Goal: Task Accomplishment & Management: Use online tool/utility

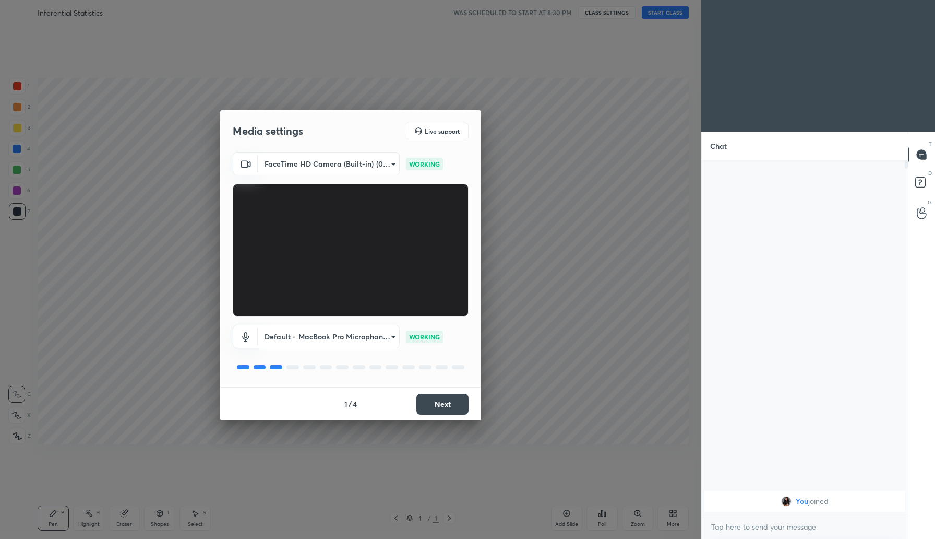
scroll to position [375, 203]
click at [436, 407] on button "Next" at bounding box center [442, 404] width 52 height 21
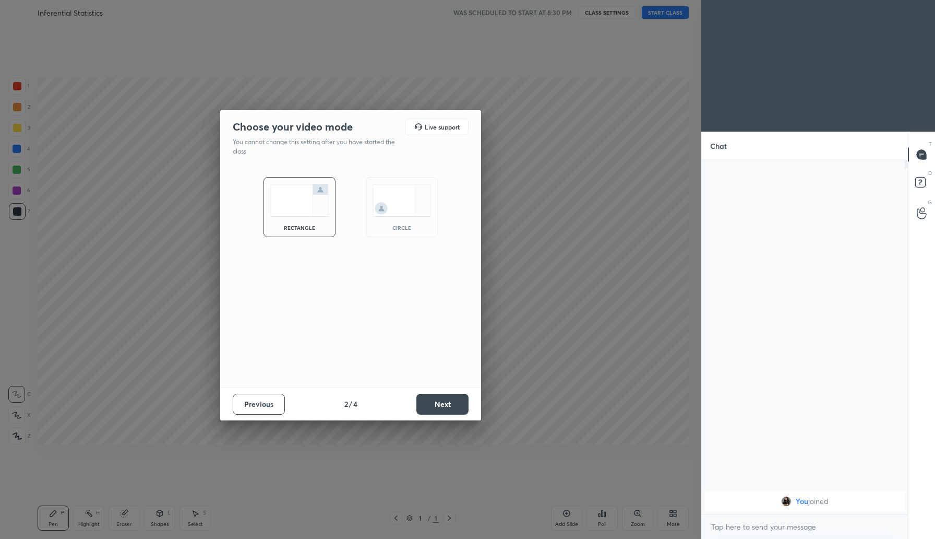
click at [436, 407] on button "Next" at bounding box center [442, 404] width 52 height 21
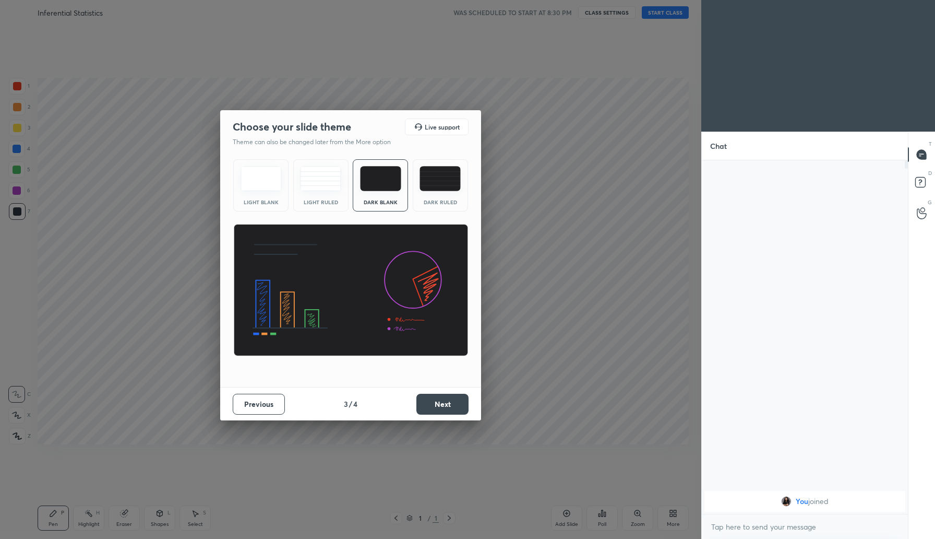
click at [436, 407] on button "Next" at bounding box center [442, 404] width 52 height 21
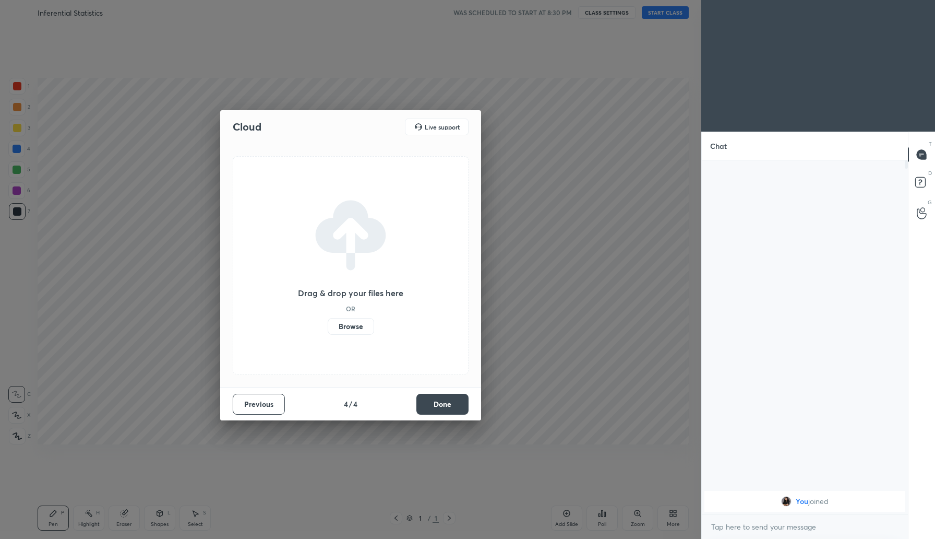
click at [344, 328] on label "Browse" at bounding box center [351, 326] width 46 height 17
click at [328, 328] on input "Browse" at bounding box center [328, 326] width 0 height 17
click at [436, 404] on button "Done" at bounding box center [442, 404] width 52 height 21
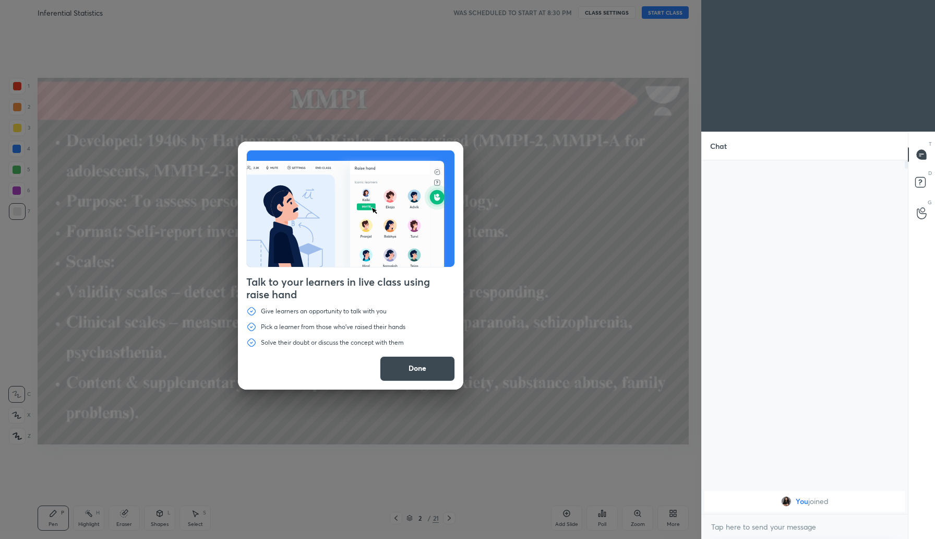
click at [422, 368] on button "Done" at bounding box center [417, 368] width 75 height 25
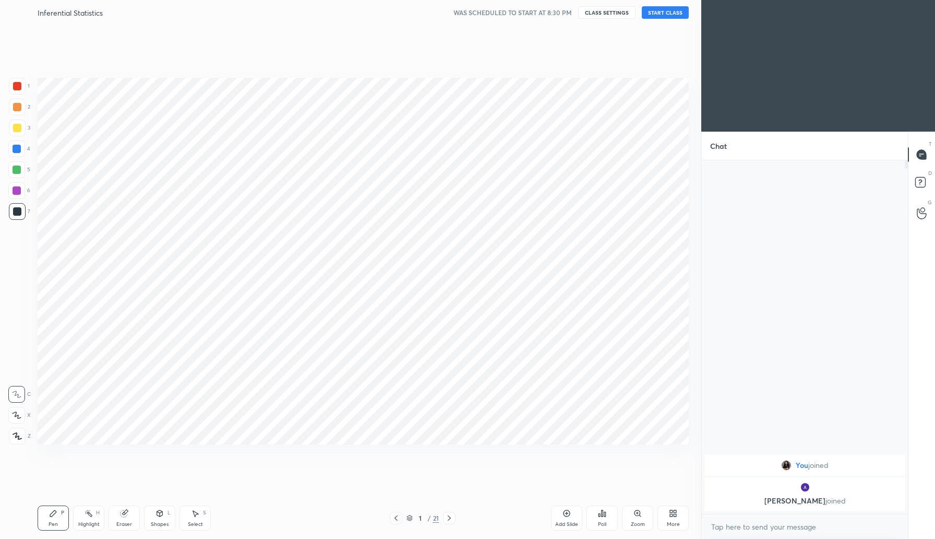
click at [673, 14] on button "START CLASS" at bounding box center [665, 12] width 47 height 13
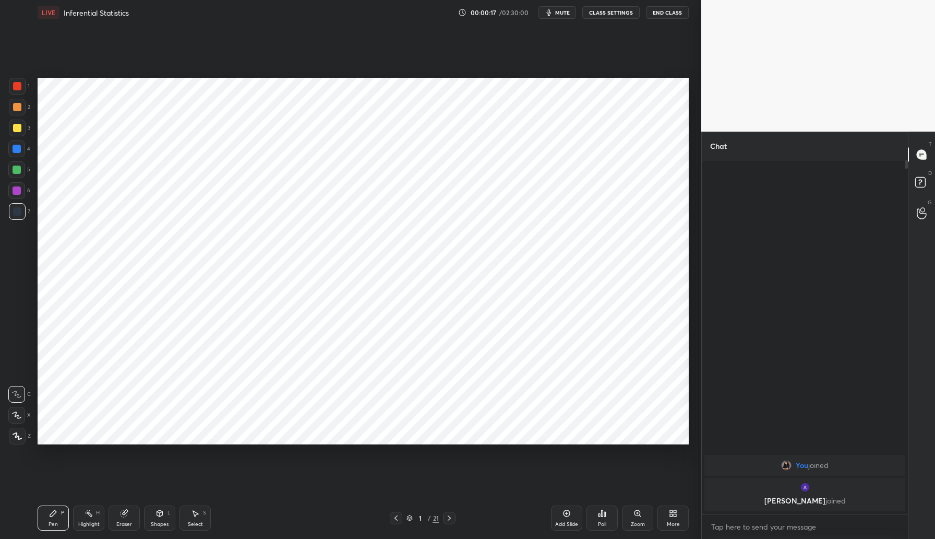
drag, startPoint x: 20, startPoint y: 193, endPoint x: 36, endPoint y: 181, distance: 20.1
click at [20, 193] on div at bounding box center [17, 190] width 8 height 8
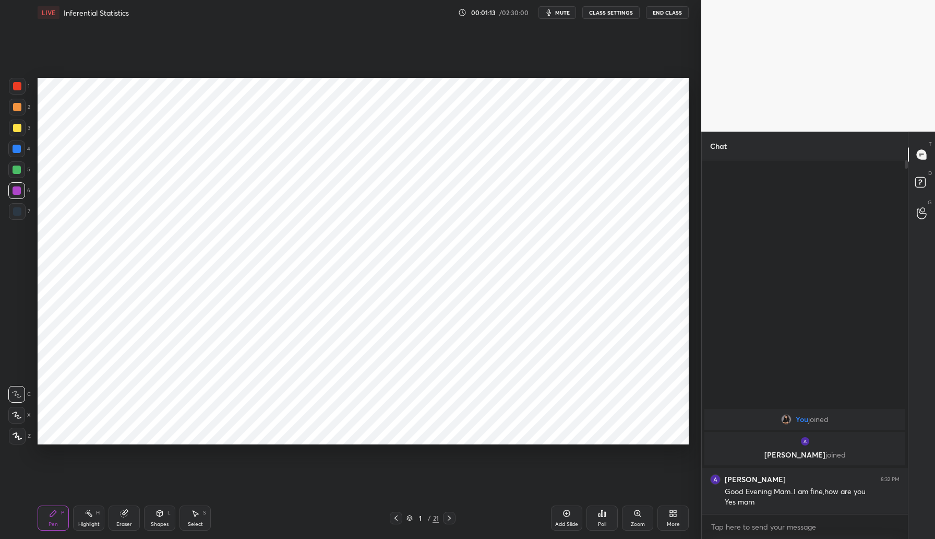
drag, startPoint x: 18, startPoint y: 147, endPoint x: 25, endPoint y: 150, distance: 6.8
click at [19, 148] on div at bounding box center [17, 149] width 8 height 8
drag, startPoint x: 126, startPoint y: 514, endPoint x: 149, endPoint y: 500, distance: 26.9
click at [127, 515] on icon at bounding box center [124, 513] width 7 height 7
drag, startPoint x: 19, startPoint y: 417, endPoint x: 23, endPoint y: 414, distance: 5.6
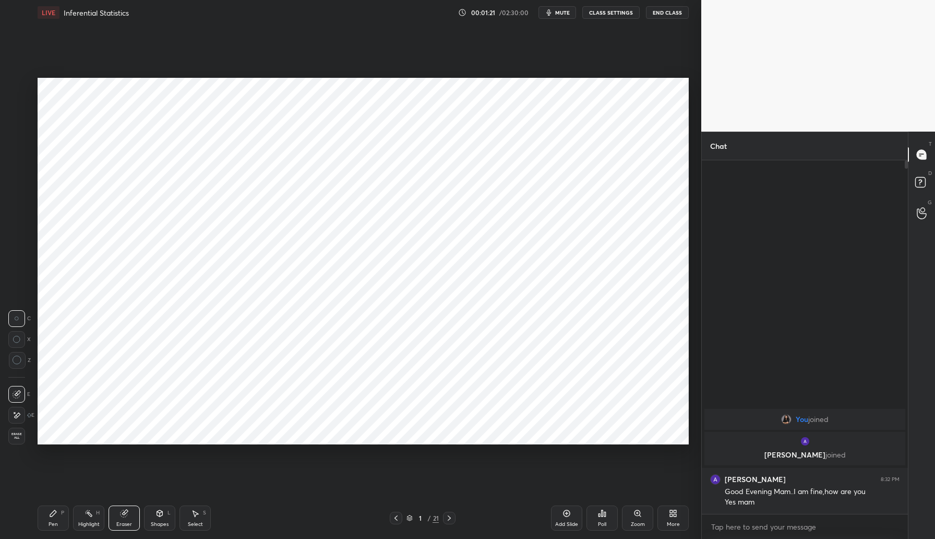
click at [20, 416] on icon at bounding box center [17, 415] width 8 height 9
drag, startPoint x: 49, startPoint y: 518, endPoint x: 54, endPoint y: 515, distance: 6.1
click at [52, 518] on div "Pen P" at bounding box center [53, 517] width 31 height 25
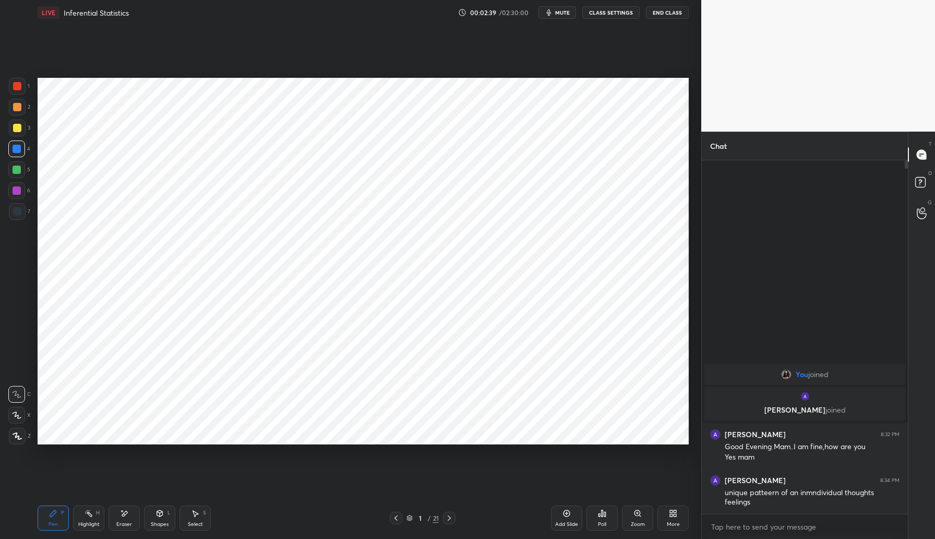
click at [563, 517] on div "Add Slide" at bounding box center [566, 517] width 31 height 25
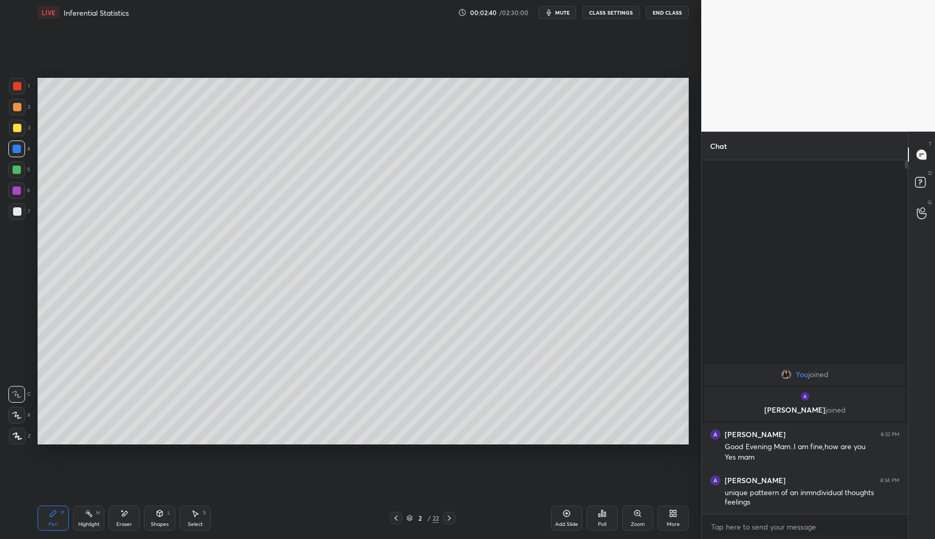
click at [18, 105] on div at bounding box center [17, 107] width 8 height 8
click at [565, 15] on span "mute" at bounding box center [562, 12] width 15 height 7
click at [554, 14] on span "unmute" at bounding box center [562, 12] width 22 height 7
drag, startPoint x: 564, startPoint y: 519, endPoint x: 569, endPoint y: 513, distance: 8.2
click at [564, 519] on div "Add Slide" at bounding box center [566, 517] width 31 height 25
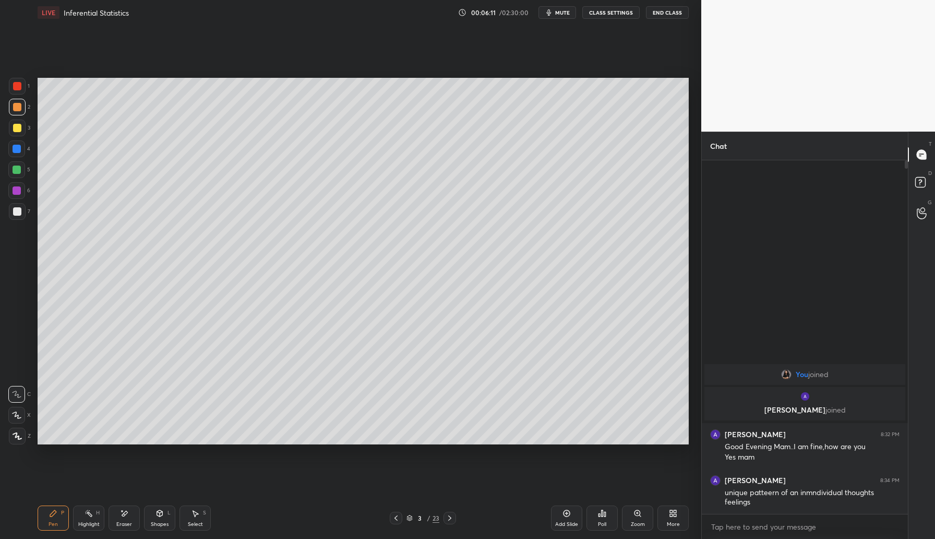
drag, startPoint x: 19, startPoint y: 86, endPoint x: 29, endPoint y: 85, distance: 10.0
click at [19, 87] on div at bounding box center [17, 86] width 8 height 8
click at [19, 127] on div at bounding box center [17, 128] width 8 height 8
drag, startPoint x: 568, startPoint y: 518, endPoint x: 573, endPoint y: 521, distance: 5.4
click at [567, 520] on div "Add Slide" at bounding box center [566, 517] width 31 height 25
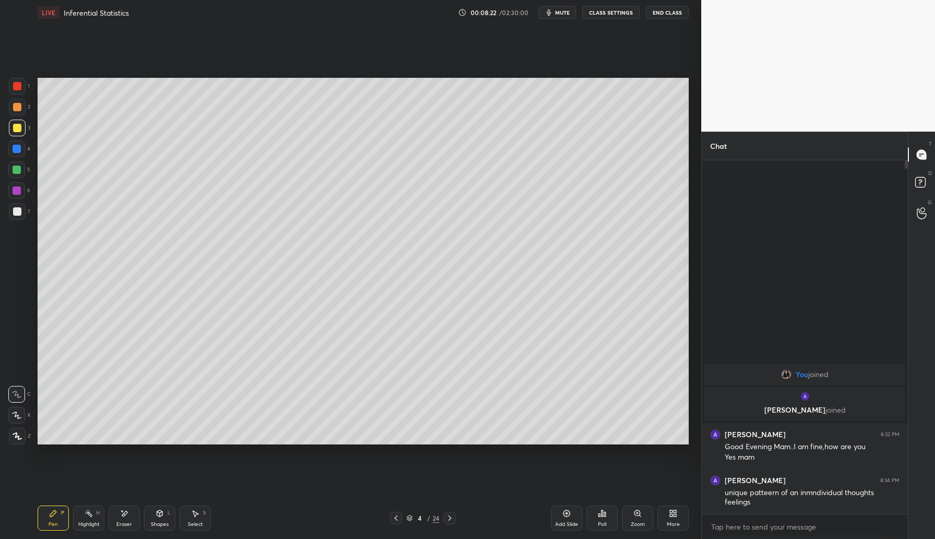
click at [21, 86] on div at bounding box center [17, 86] width 8 height 8
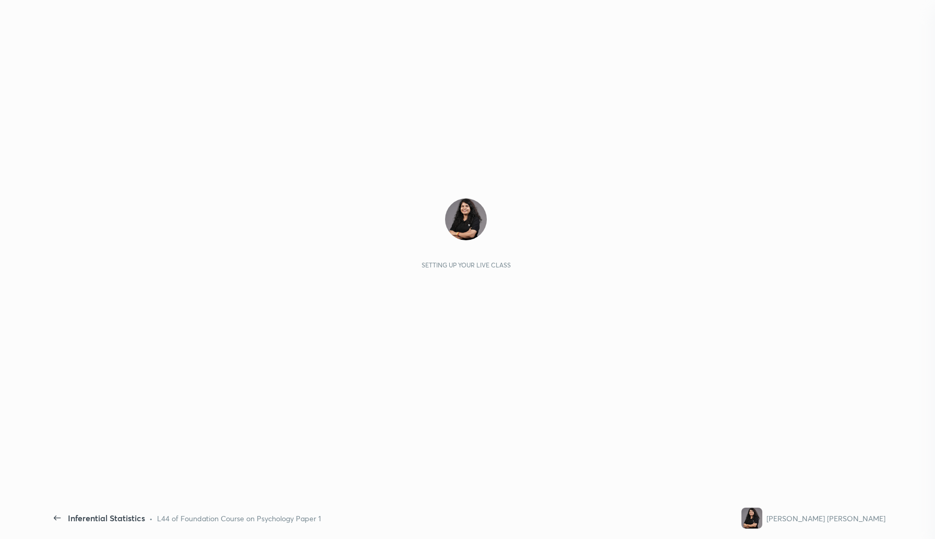
scroll to position [350, 203]
click at [513, 132] on div "Setting up your live class" at bounding box center [466, 261] width 839 height 472
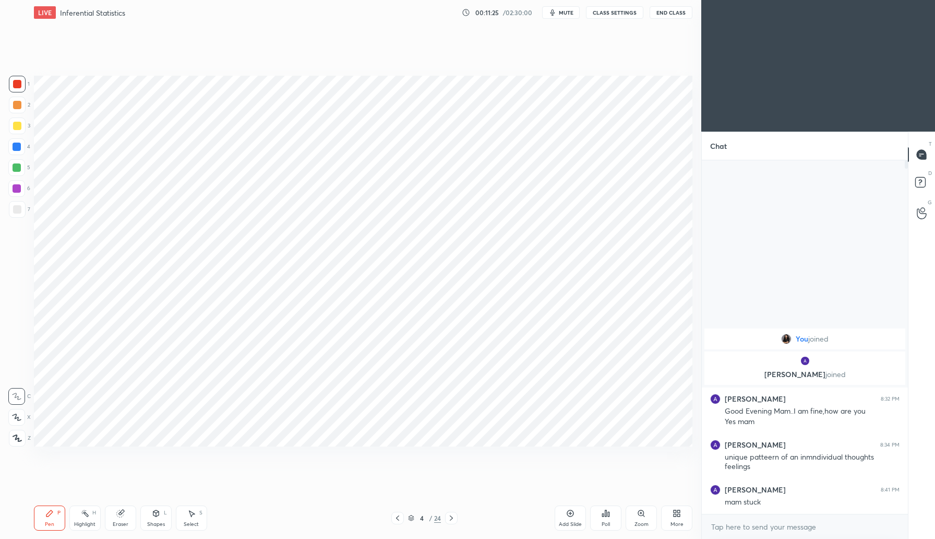
scroll to position [51720, 51532]
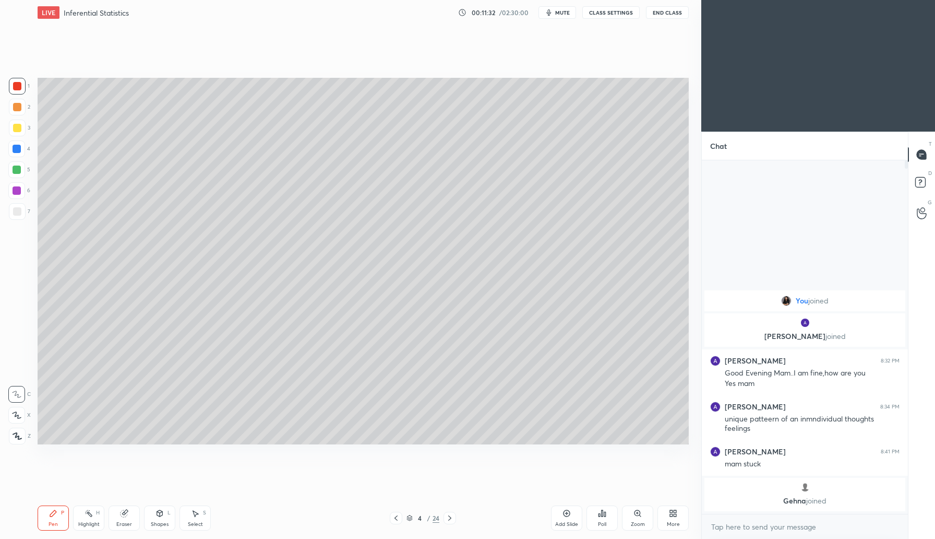
click at [553, 8] on icon "button" at bounding box center [549, 12] width 8 height 8
click at [550, 9] on button "unmute" at bounding box center [558, 12] width 38 height 13
click at [111, 526] on div "Eraser" at bounding box center [124, 517] width 31 height 25
click at [18, 416] on icon at bounding box center [17, 415] width 8 height 9
click at [41, 513] on div "Pen P" at bounding box center [53, 517] width 31 height 25
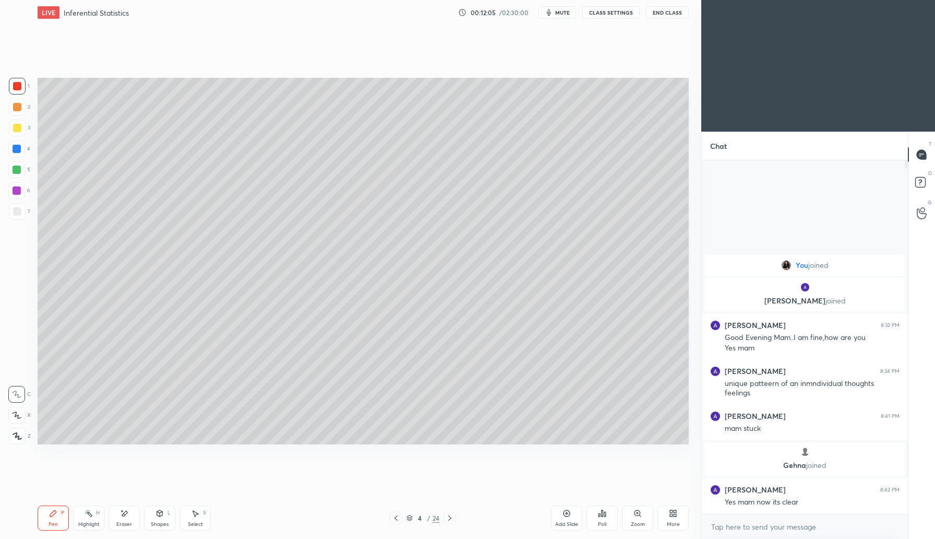
drag, startPoint x: 395, startPoint y: 517, endPoint x: 404, endPoint y: 511, distance: 11.0
click at [394, 517] on icon at bounding box center [396, 518] width 8 height 8
drag, startPoint x: 450, startPoint y: 516, endPoint x: 454, endPoint y: 493, distance: 23.3
click at [450, 516] on icon at bounding box center [450, 518] width 8 height 8
click at [447, 519] on icon at bounding box center [450, 518] width 8 height 8
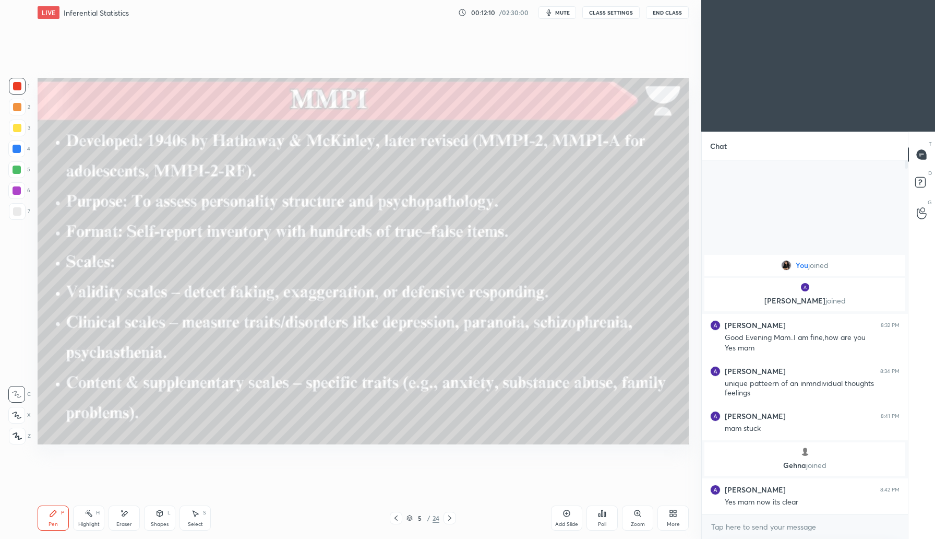
click at [398, 516] on icon at bounding box center [396, 518] width 8 height 8
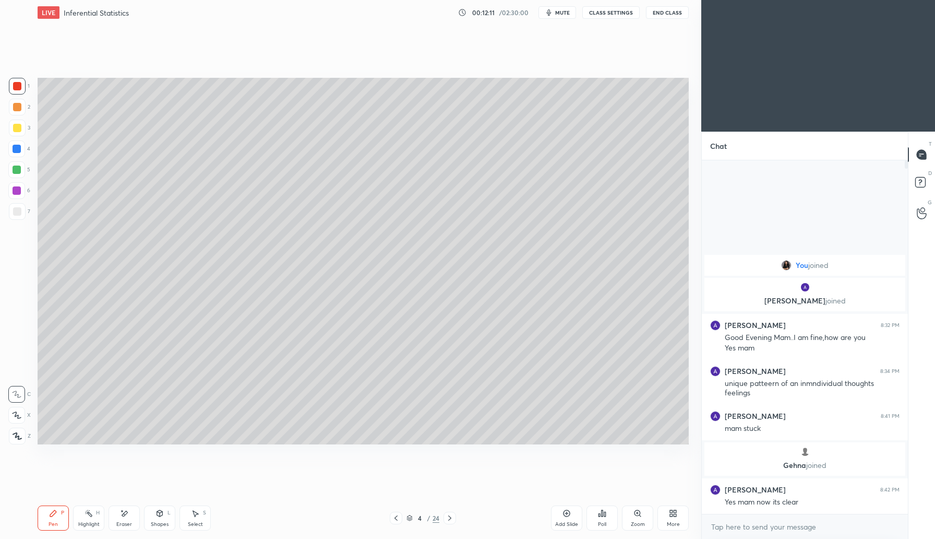
click at [128, 513] on div "Eraser" at bounding box center [124, 517] width 31 height 25
drag, startPoint x: 52, startPoint y: 511, endPoint x: 97, endPoint y: 455, distance: 72.4
click at [52, 511] on icon at bounding box center [53, 513] width 8 height 8
click at [404, 237] on div "1 2 3 4 5 6 7 C X Z E E Erase all H H LIVE ⁠Inferential Statistics 00:12:21 / 0…" at bounding box center [467, 269] width 935 height 539
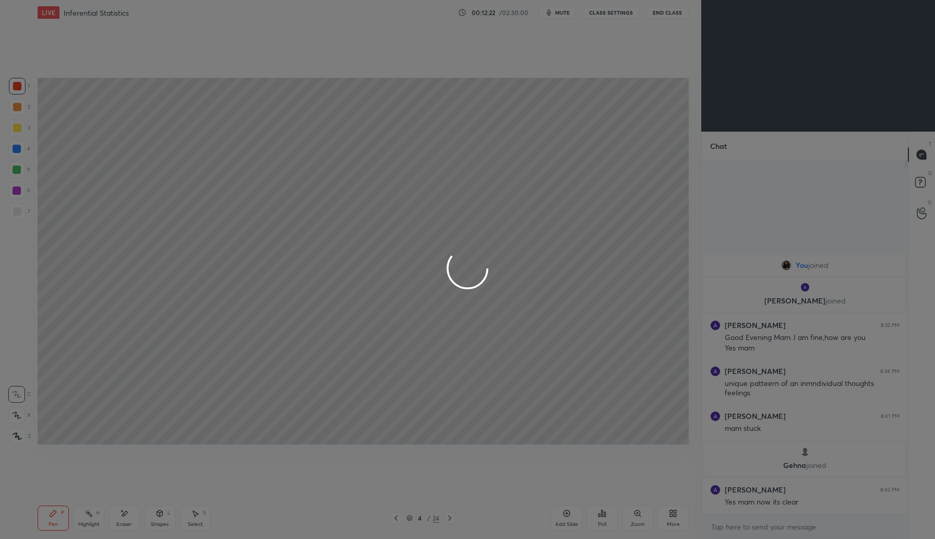
drag, startPoint x: 419, startPoint y: 217, endPoint x: 426, endPoint y: 241, distance: 25.1
click at [420, 236] on div at bounding box center [467, 269] width 935 height 539
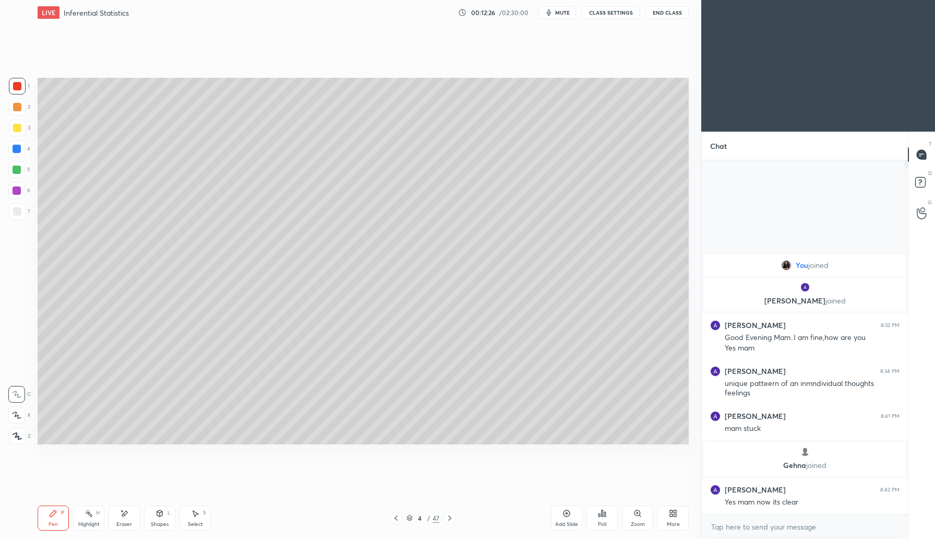
drag, startPoint x: 127, startPoint y: 519, endPoint x: 129, endPoint y: 514, distance: 5.6
click at [127, 517] on div "Eraser" at bounding box center [124, 517] width 31 height 25
drag, startPoint x: 52, startPoint y: 516, endPoint x: 73, endPoint y: 503, distance: 24.9
click at [53, 515] on icon at bounding box center [53, 513] width 8 height 8
click at [563, 511] on icon at bounding box center [567, 513] width 8 height 8
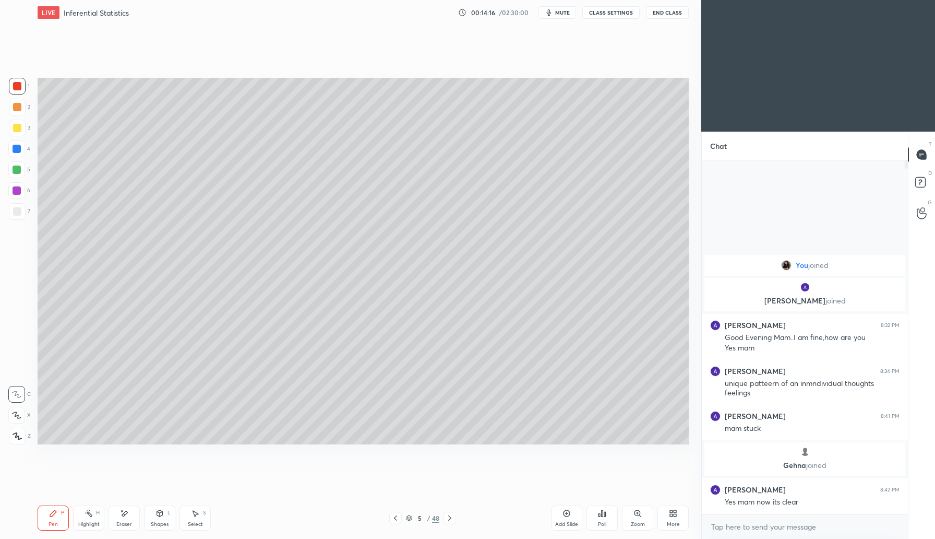
click at [20, 128] on div at bounding box center [17, 128] width 8 height 8
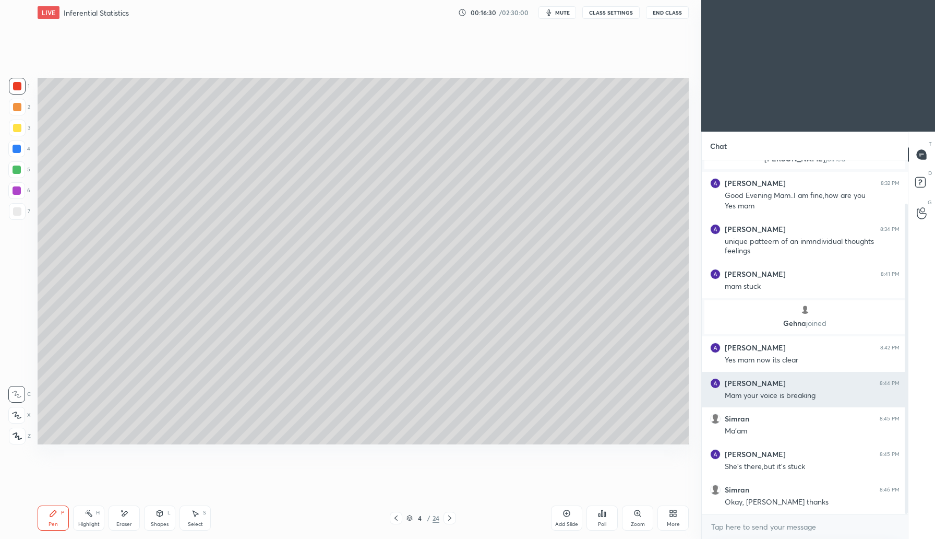
scroll to position [60, 0]
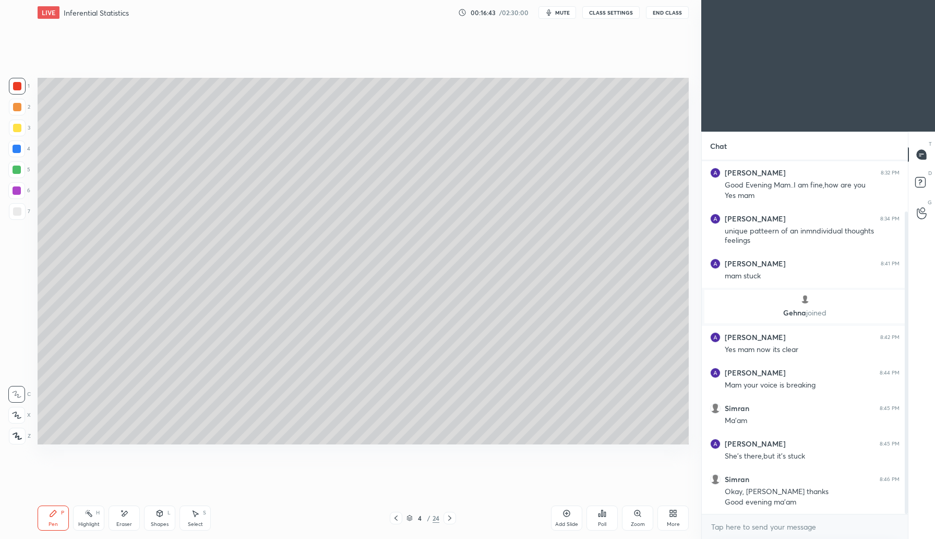
click at [562, 9] on span "mute" at bounding box center [562, 12] width 15 height 7
click at [552, 15] on span "unmute" at bounding box center [562, 12] width 22 height 7
click at [396, 519] on icon at bounding box center [396, 518] width 8 height 8
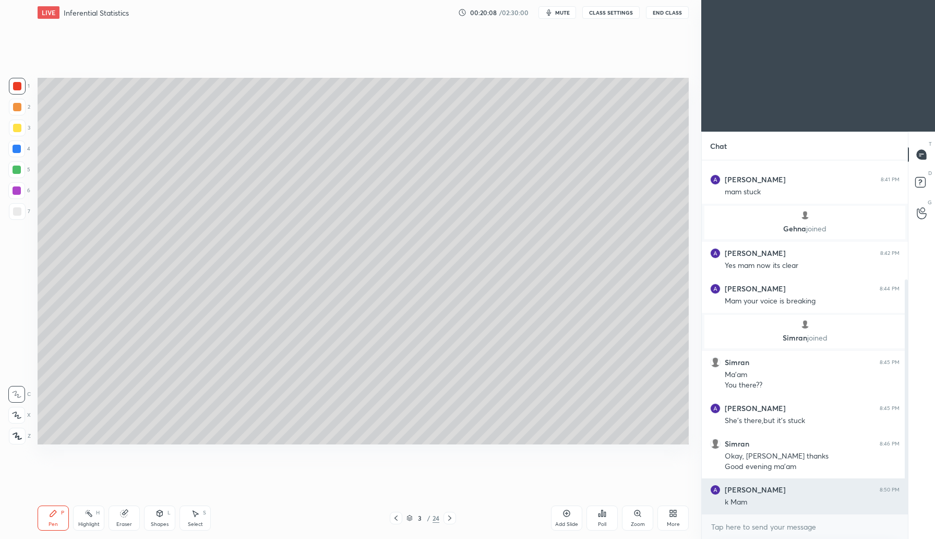
scroll to position [180, 0]
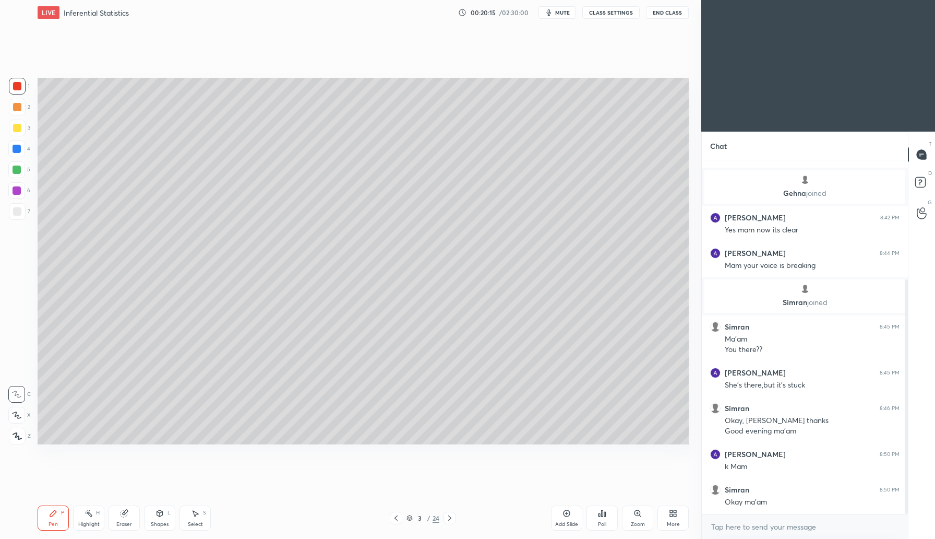
click at [666, 14] on button "End Class" at bounding box center [667, 12] width 43 height 13
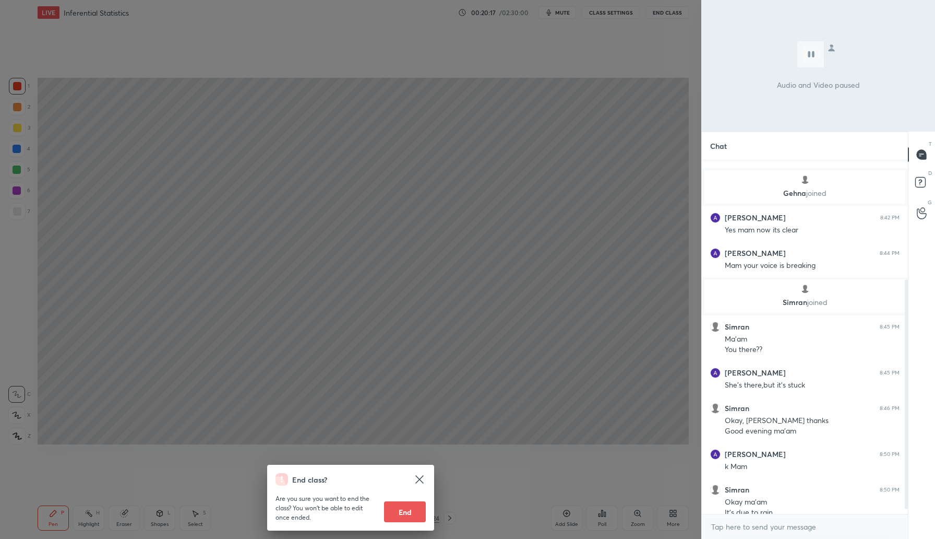
scroll to position [190, 0]
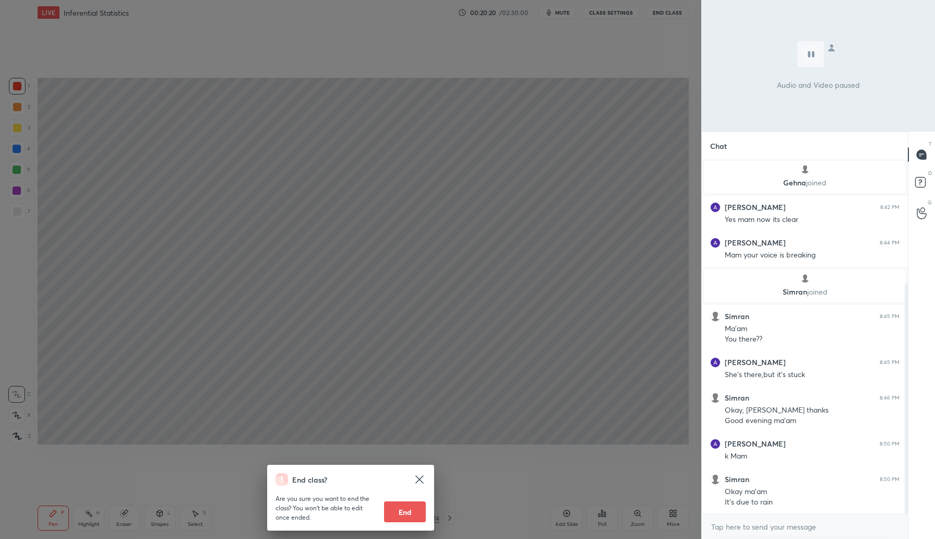
click at [516, 357] on div "End class? Are you sure you want to end the class? You won’t be able to edit on…" at bounding box center [350, 269] width 701 height 539
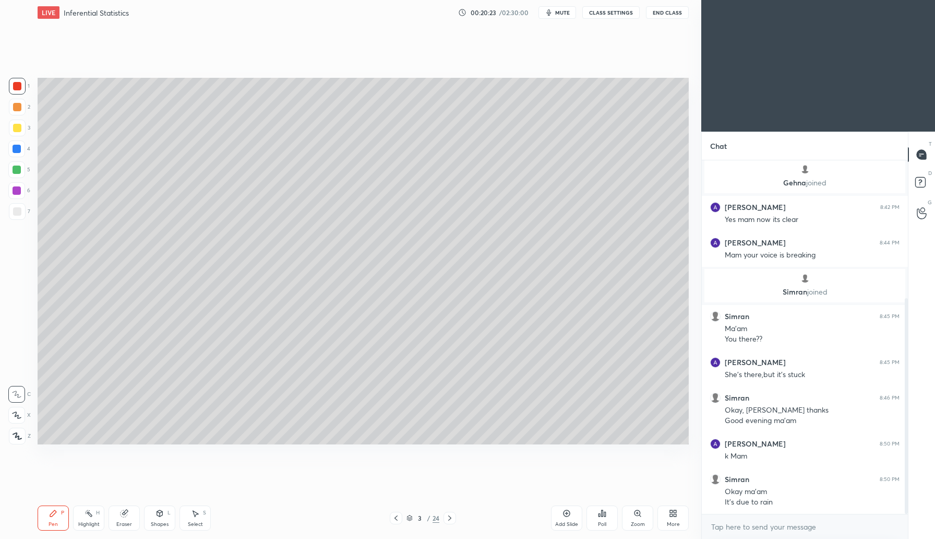
scroll to position [225, 0]
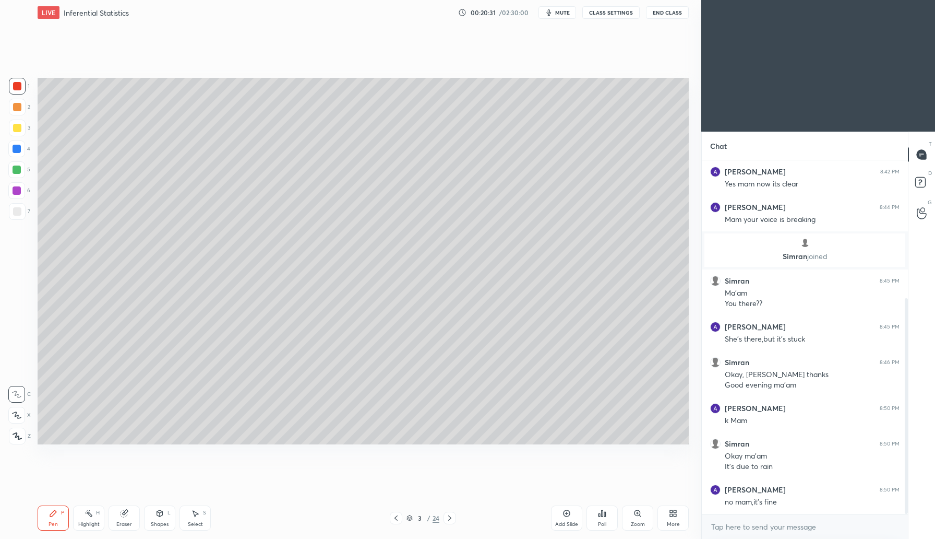
click at [666, 13] on button "End Class" at bounding box center [667, 12] width 43 height 13
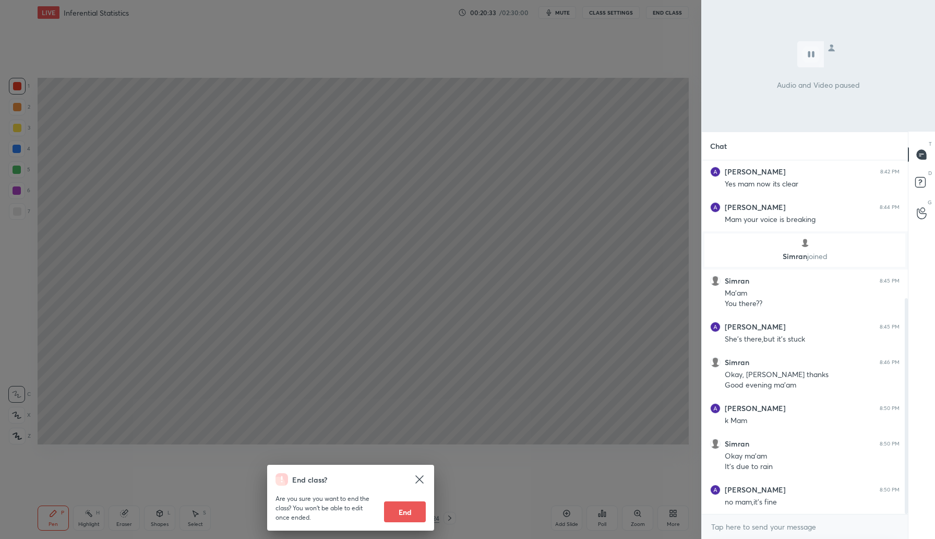
click at [404, 515] on button "End" at bounding box center [405, 511] width 42 height 21
type textarea "x"
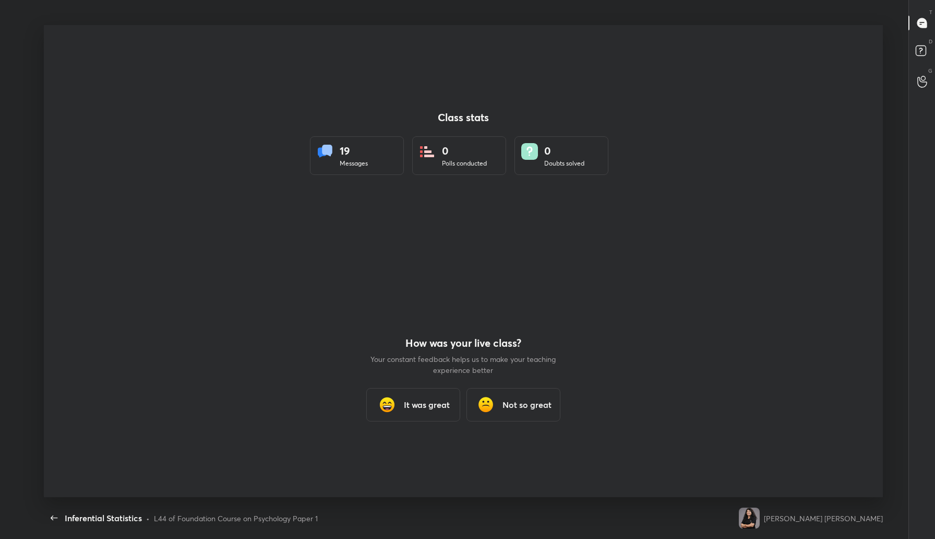
scroll to position [0, 0]
click at [427, 404] on h3 "It was great" at bounding box center [427, 404] width 46 height 13
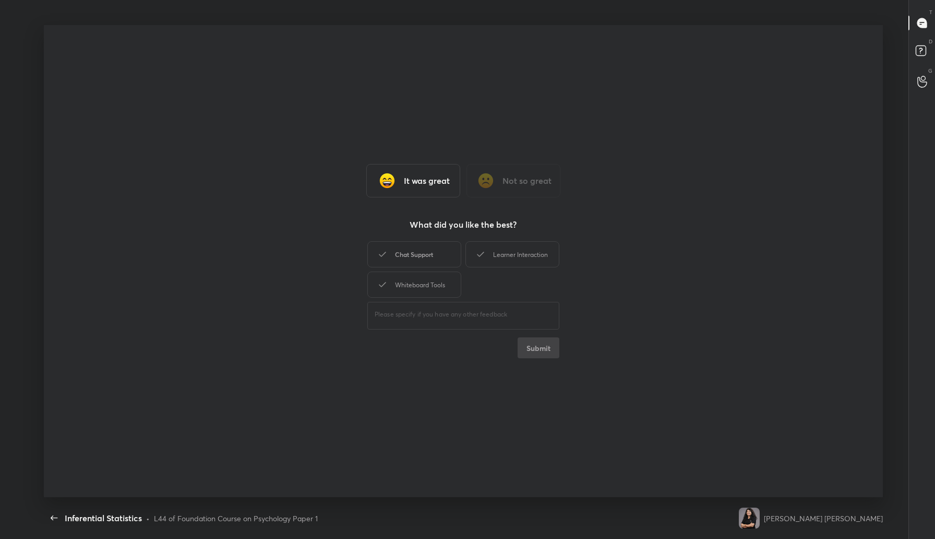
click at [433, 255] on div "Chat Support" at bounding box center [414, 254] width 94 height 26
click at [497, 252] on div "Learner Interaction" at bounding box center [513, 254] width 94 height 26
click at [436, 281] on div "Whiteboard Tools" at bounding box center [414, 284] width 94 height 26
click at [548, 350] on button "Submit" at bounding box center [539, 347] width 42 height 21
